Goal: Task Accomplishment & Management: Use online tool/utility

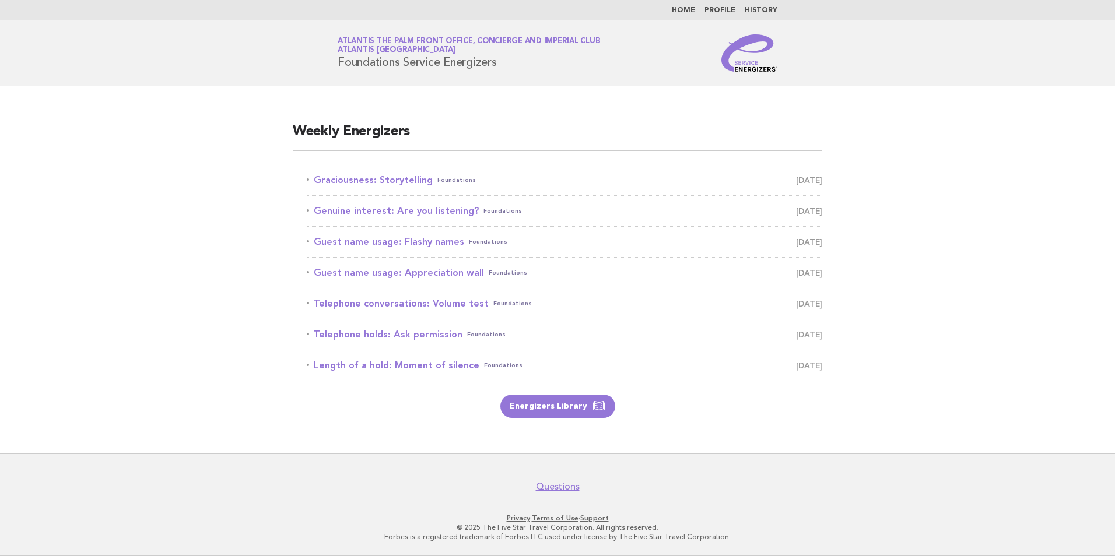
click at [397, 171] on li "Graciousness: Storytelling Foundations August 15" at bounding box center [564, 180] width 515 height 31
click at [396, 176] on link "Graciousness: Storytelling Foundations August 15" at bounding box center [564, 180] width 515 height 16
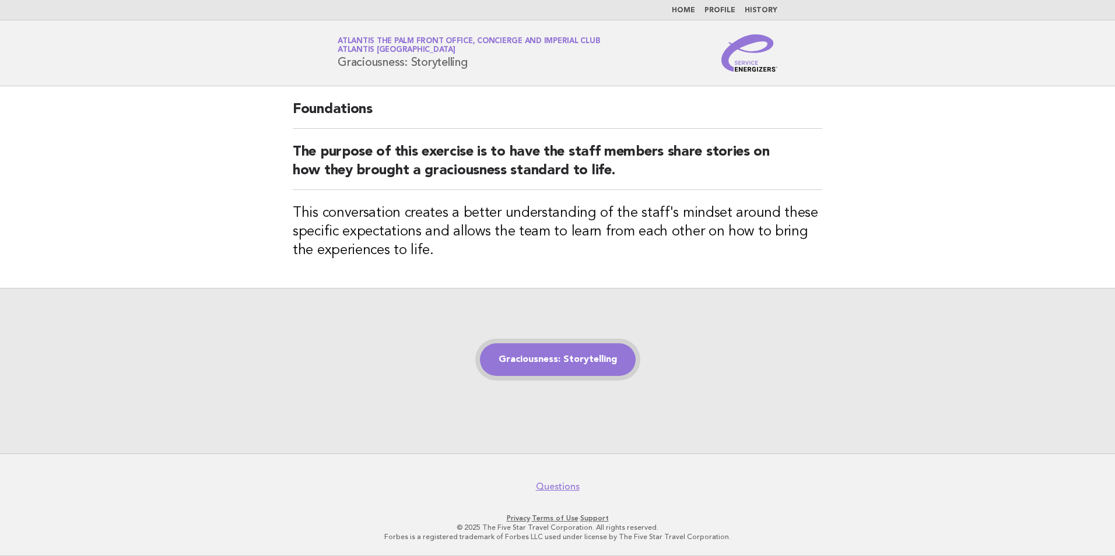
click at [582, 372] on link "Graciousness: Storytelling" at bounding box center [558, 359] width 156 height 33
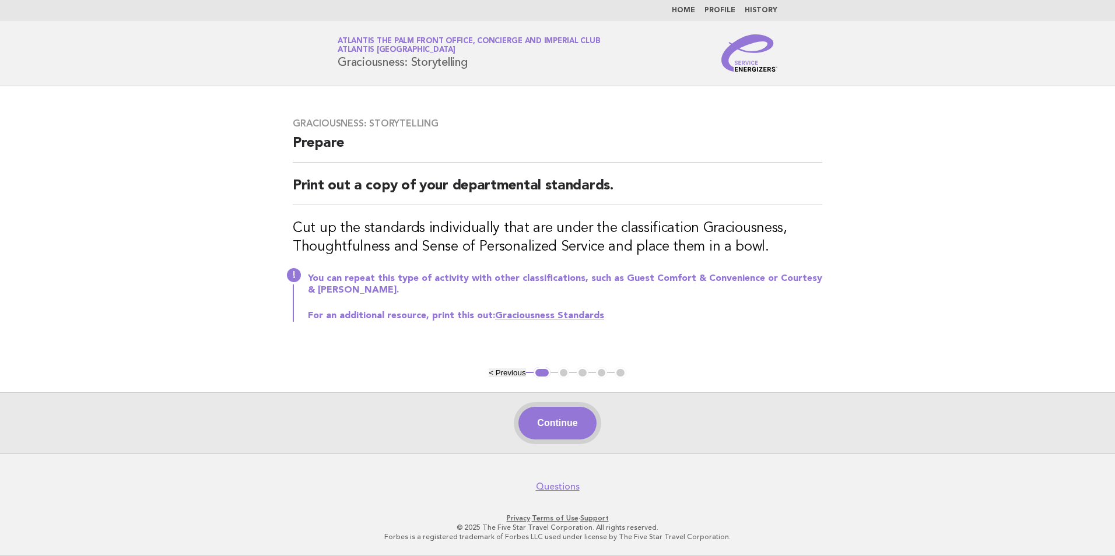
click at [545, 422] on button "Continue" at bounding box center [557, 423] width 78 height 33
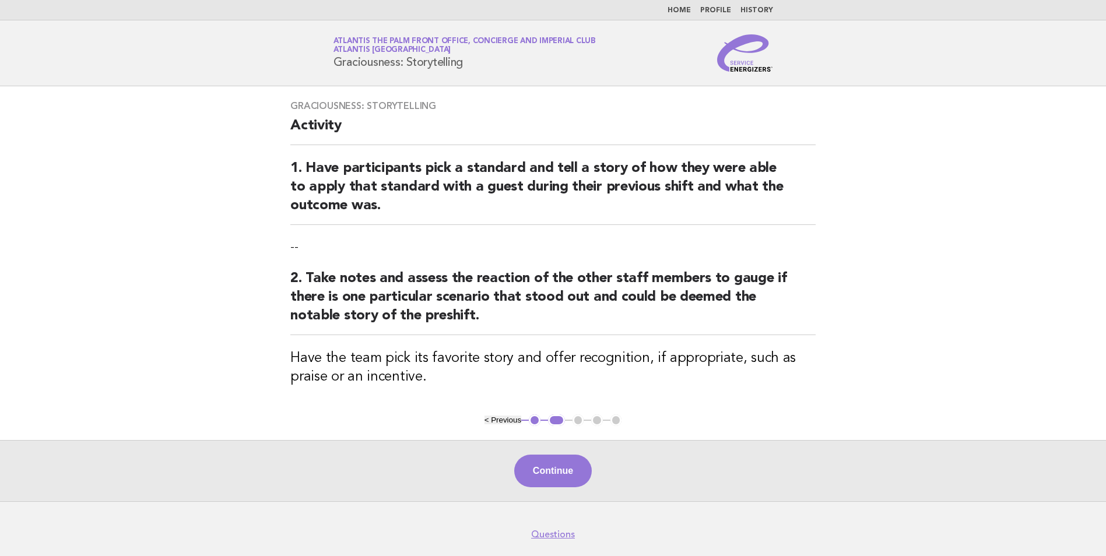
click at [552, 488] on div "Continue" at bounding box center [553, 470] width 1106 height 61
click at [553, 487] on button "Continue" at bounding box center [553, 471] width 78 height 33
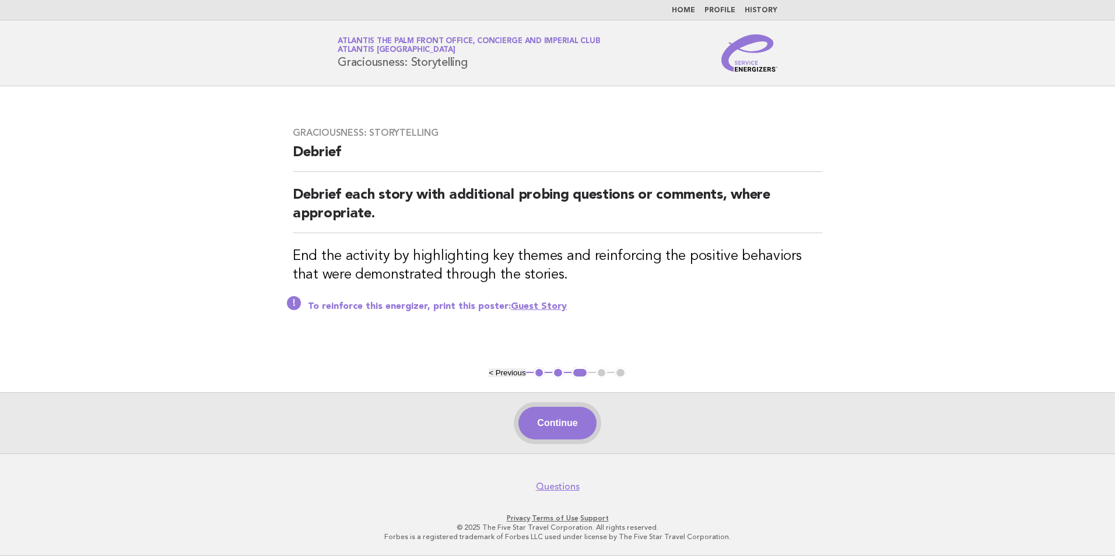
click at [581, 431] on button "Continue" at bounding box center [557, 423] width 78 height 33
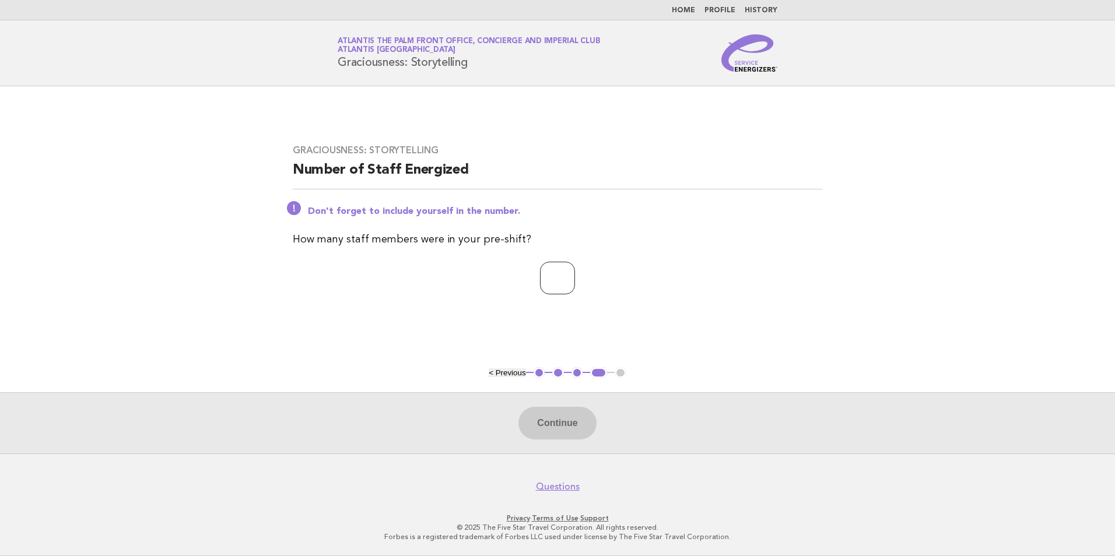
click at [564, 273] on input "number" at bounding box center [557, 278] width 35 height 33
type input "**"
click at [581, 421] on button "Continue" at bounding box center [557, 423] width 78 height 33
